Goal: Task Accomplishment & Management: Use online tool/utility

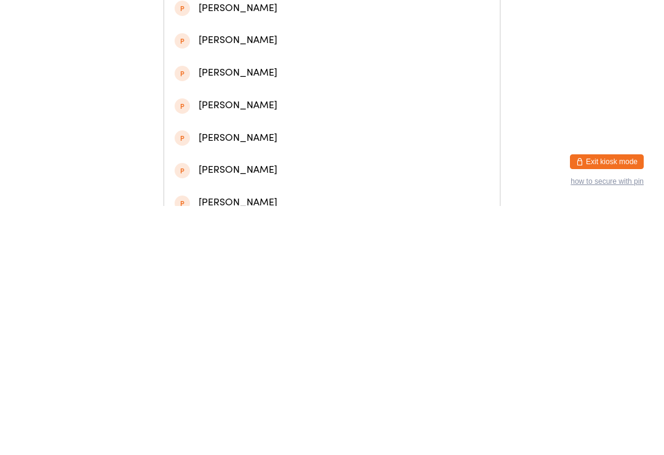
type input "[PERSON_NAME]"
click at [269, 95] on div "[PERSON_NAME]" at bounding box center [332, 95] width 315 height 17
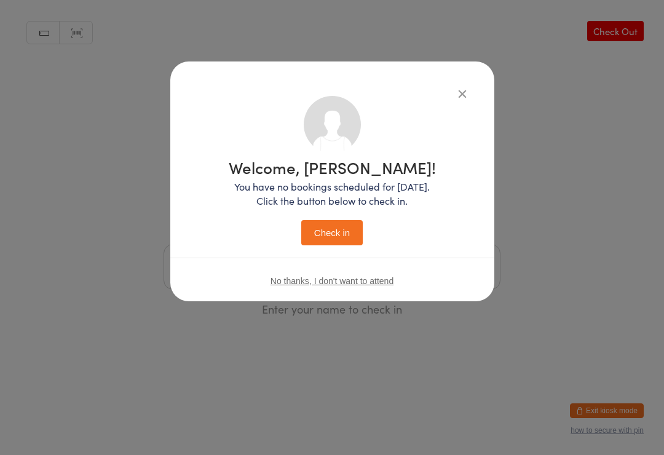
click at [336, 228] on button "Check in" at bounding box center [331, 232] width 61 height 25
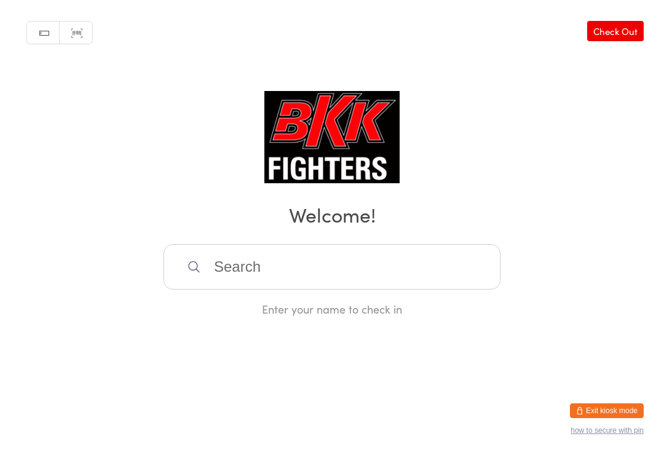
click at [301, 255] on input "search" at bounding box center [332, 267] width 337 height 46
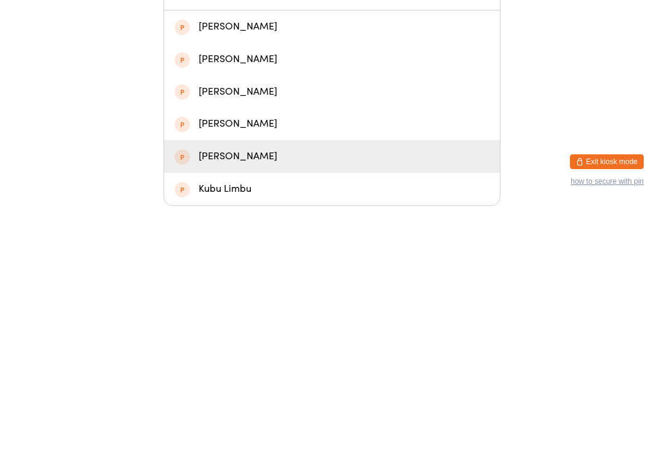
type input "Kul"
click at [282, 397] on div "[PERSON_NAME]" at bounding box center [332, 405] width 315 height 17
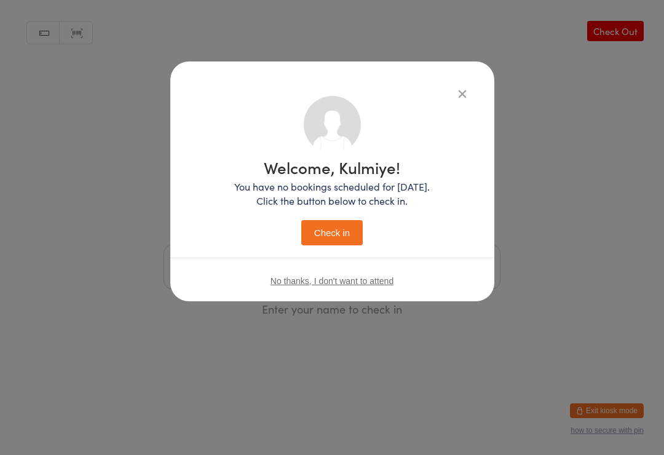
click at [469, 90] on icon "button" at bounding box center [463, 94] width 14 height 14
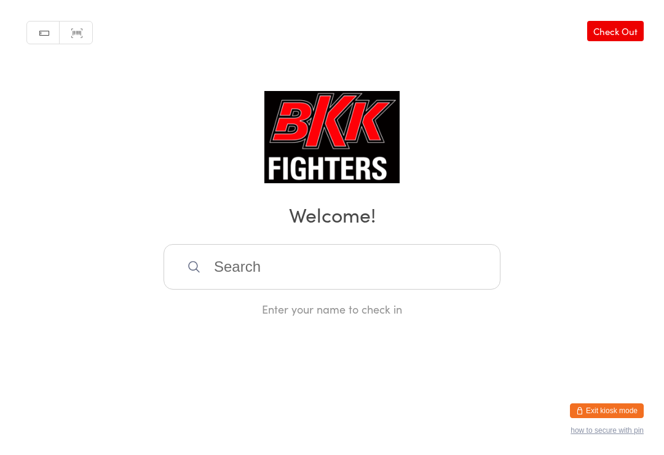
click at [375, 258] on input "search" at bounding box center [332, 267] width 337 height 46
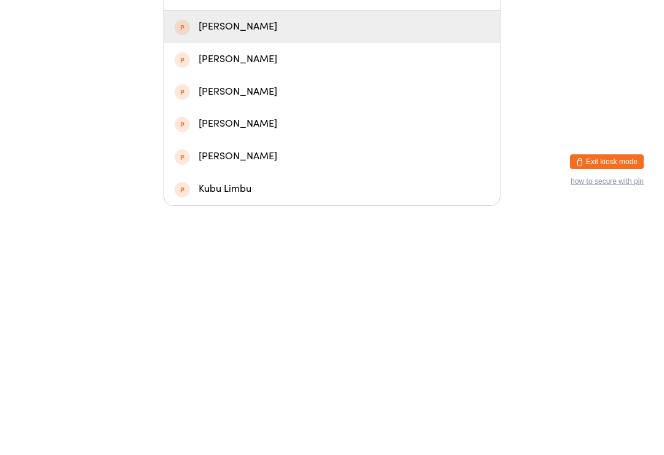
type input "Kulm"
click at [195, 268] on div "[PERSON_NAME]" at bounding box center [332, 276] width 315 height 17
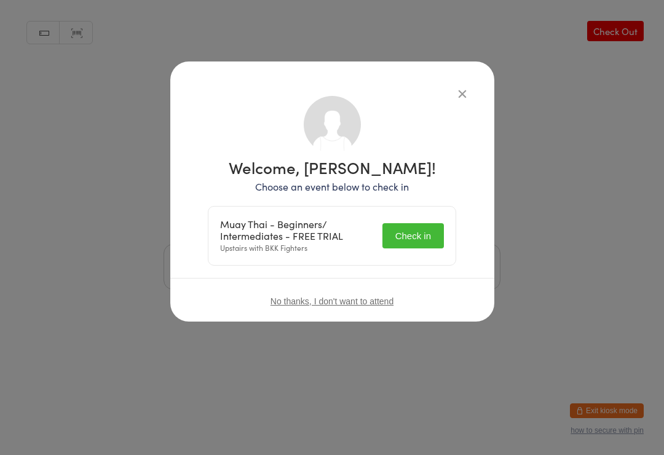
click at [421, 219] on div "Muay Thai - Beginners/ Intermediates - FREE TRIAL Upstairs with BKK Fighters Ch…" at bounding box center [331, 236] width 247 height 58
click at [416, 223] on button "Check in" at bounding box center [412, 235] width 61 height 25
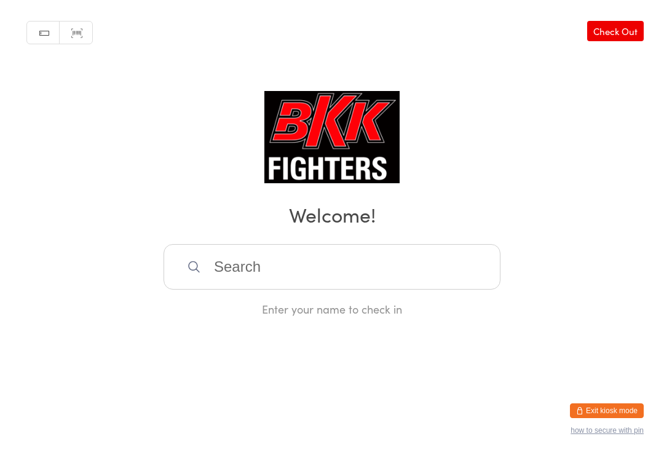
click at [287, 258] on input "search" at bounding box center [332, 267] width 337 height 46
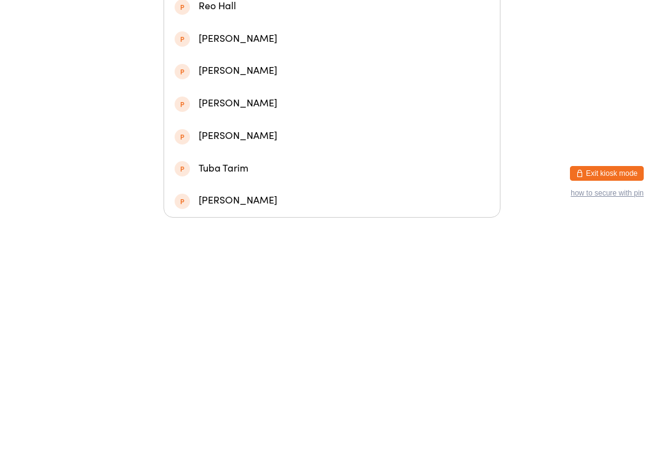
type input "Tall"
click at [261, 74] on div "[PERSON_NAME]" at bounding box center [332, 81] width 315 height 17
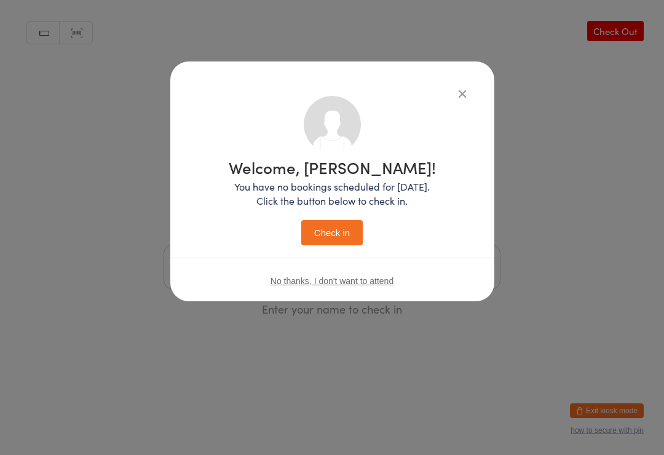
click at [335, 228] on button "Check in" at bounding box center [331, 232] width 61 height 25
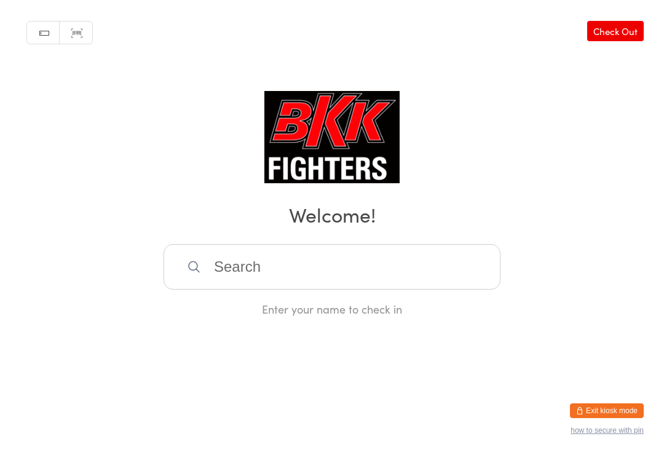
click at [333, 264] on input "search" at bounding box center [332, 267] width 337 height 46
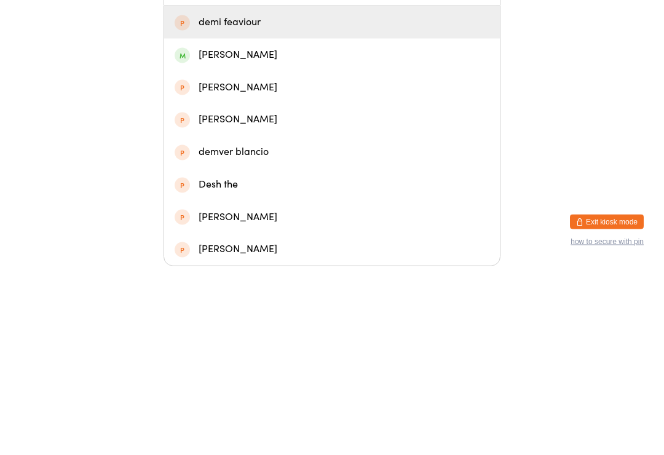
type input "Demi"
click at [382, 236] on div "[PERSON_NAME]" at bounding box center [332, 244] width 315 height 17
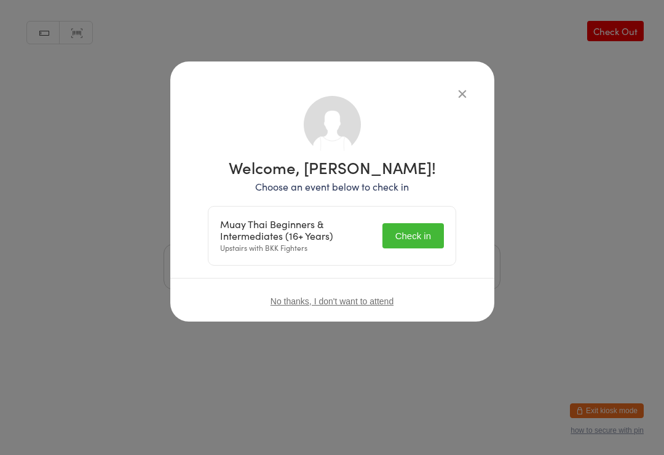
click at [427, 226] on button "Check in" at bounding box center [412, 235] width 61 height 25
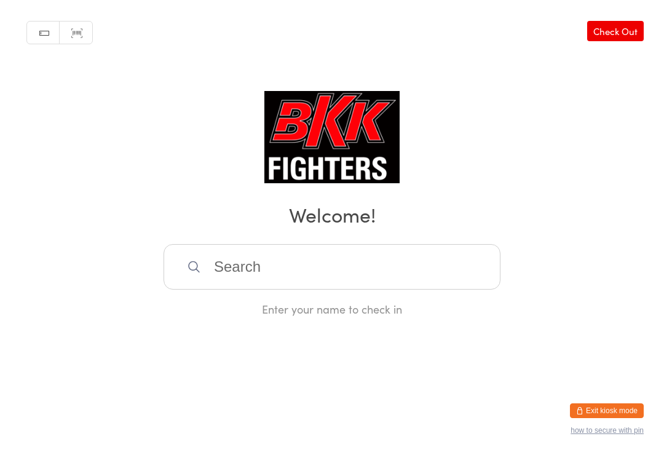
click at [319, 267] on input "search" at bounding box center [332, 267] width 337 height 46
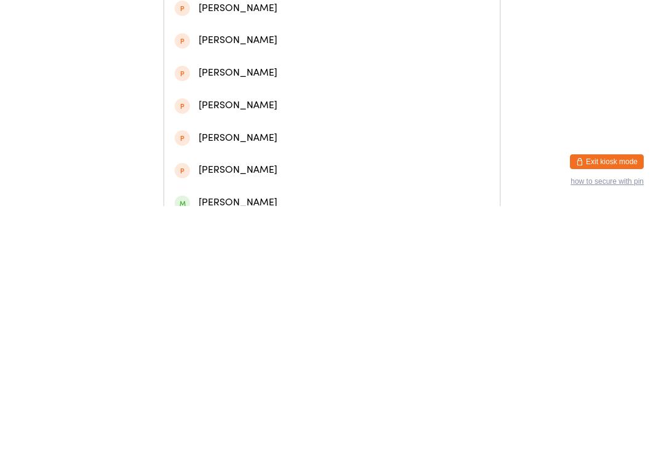
type input "Luke sa"
click at [258, 60] on div "[PERSON_NAME]" at bounding box center [332, 62] width 315 height 17
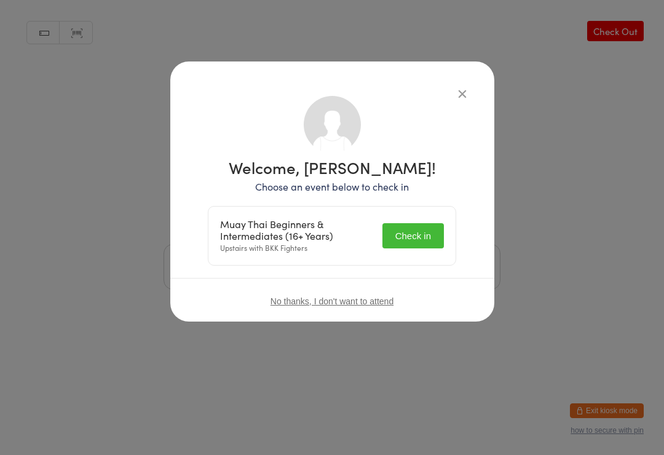
click at [417, 237] on button "Check in" at bounding box center [412, 235] width 61 height 25
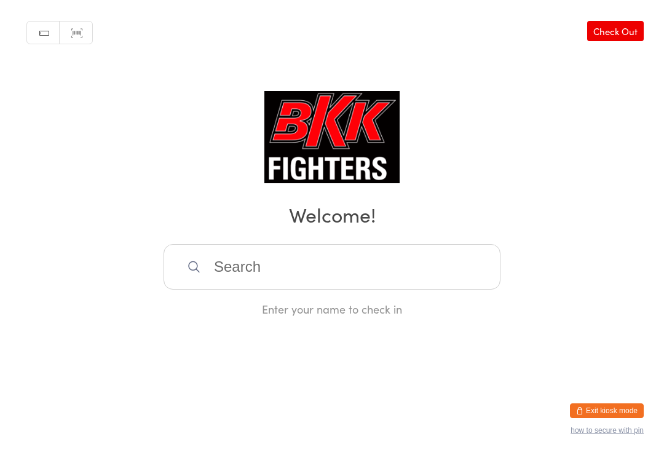
click at [306, 274] on input "search" at bounding box center [332, 267] width 337 height 46
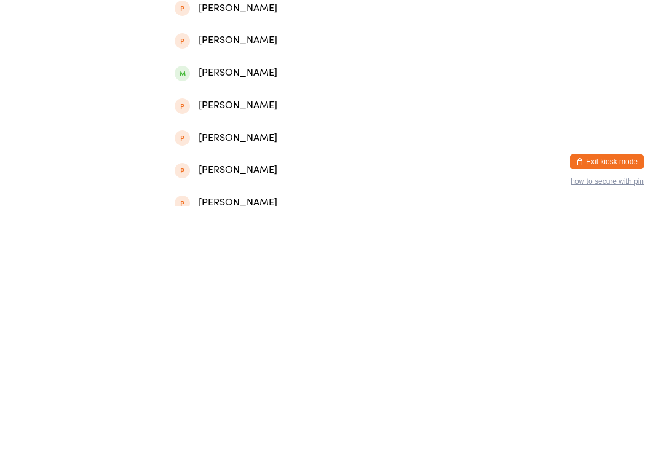
type input "Gemma"
click at [346, 61] on div "[PERSON_NAME]" at bounding box center [332, 62] width 315 height 17
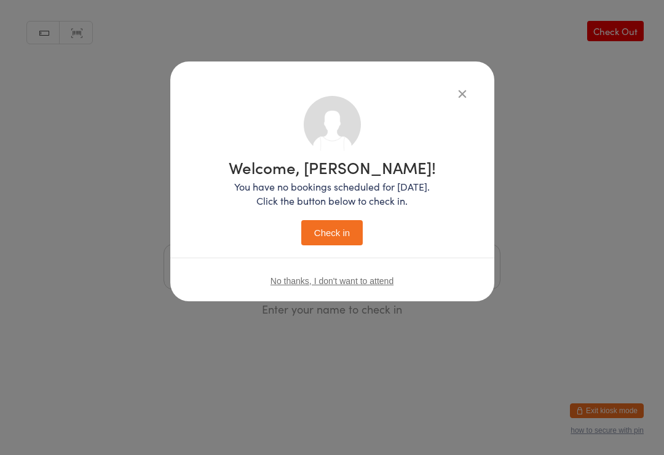
click at [464, 93] on icon "button" at bounding box center [463, 94] width 14 height 14
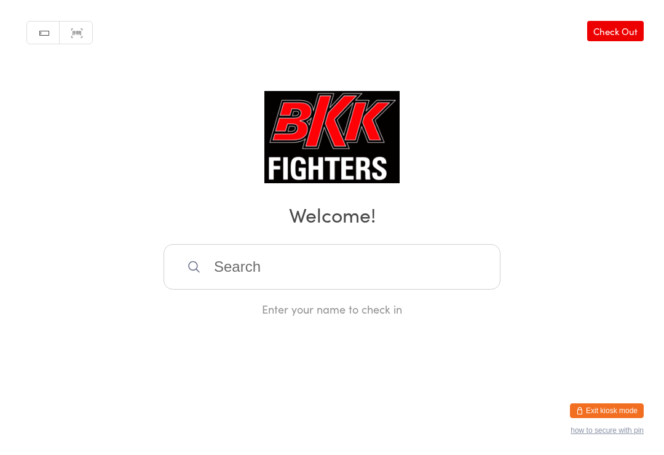
click at [275, 264] on input "search" at bounding box center [332, 267] width 337 height 46
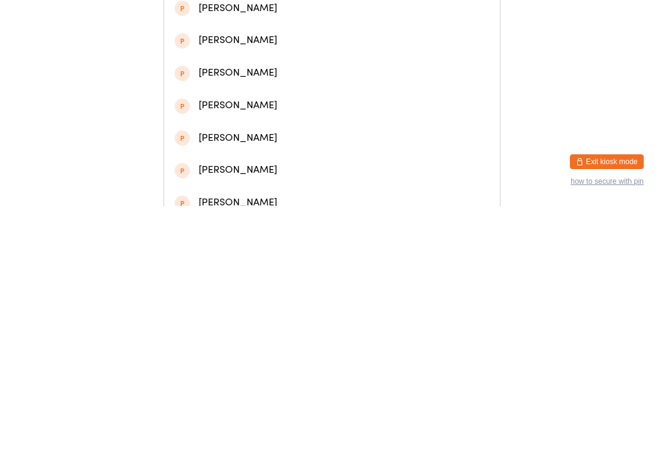
type input "Sarka"
click at [274, 59] on div "[PERSON_NAME]" at bounding box center [332, 62] width 315 height 17
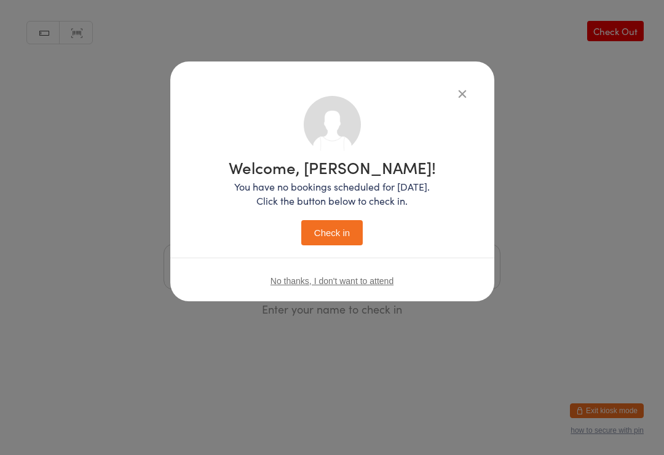
click at [314, 225] on button "Check in" at bounding box center [331, 232] width 61 height 25
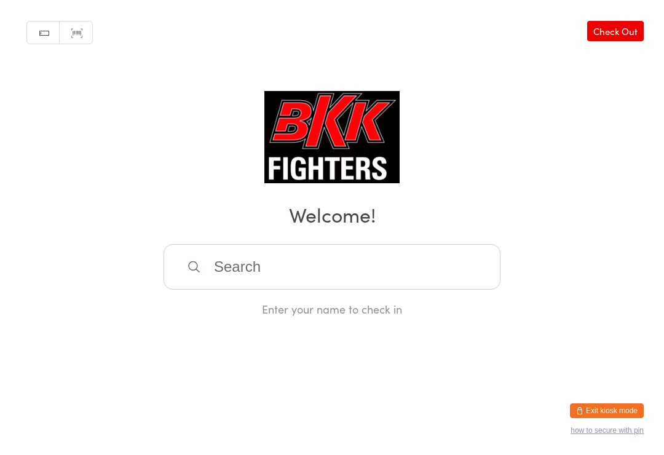
click at [269, 283] on input "search" at bounding box center [332, 267] width 337 height 46
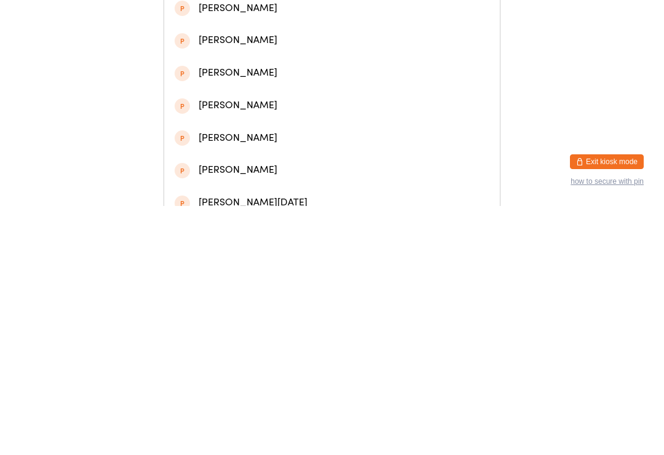
type input "[PERSON_NAME]"
click at [228, 68] on div "[PERSON_NAME]" at bounding box center [332, 62] width 315 height 17
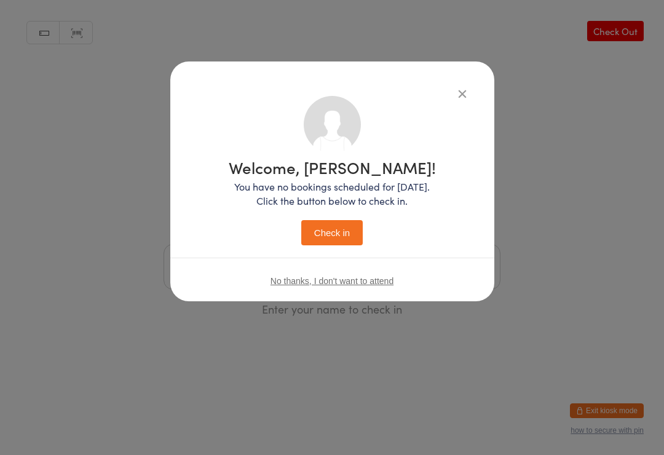
click at [324, 231] on button "Check in" at bounding box center [331, 232] width 61 height 25
